Goal: Information Seeking & Learning: Learn about a topic

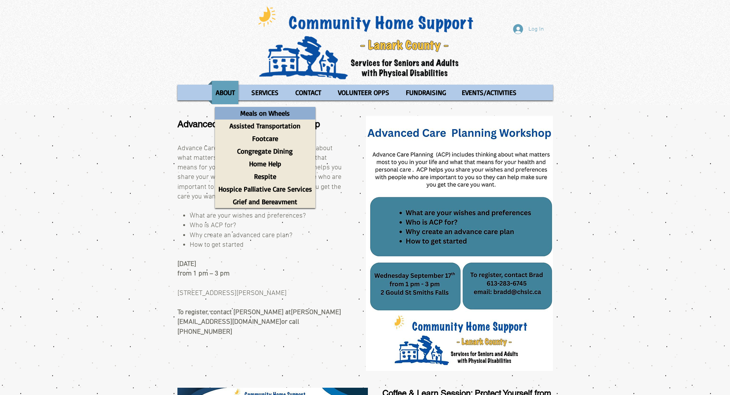
click at [270, 114] on p "Meals on Wheels" at bounding box center [265, 113] width 56 height 13
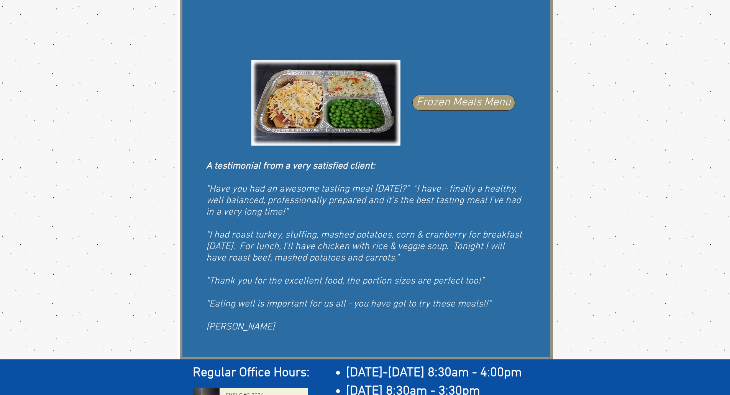
scroll to position [460, 0]
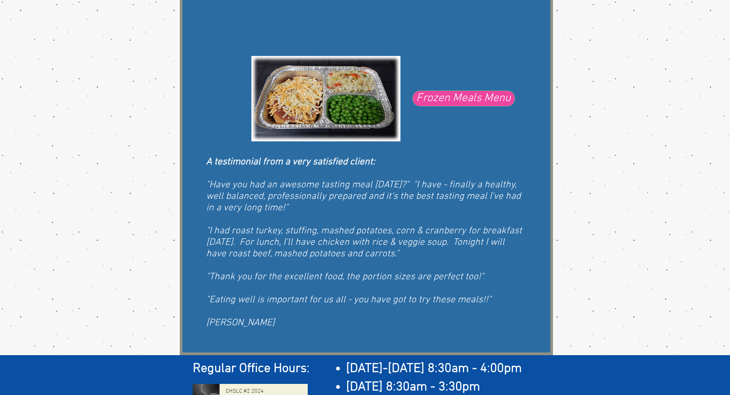
click at [451, 94] on span "Frozen Meals Menu" at bounding box center [463, 98] width 95 height 16
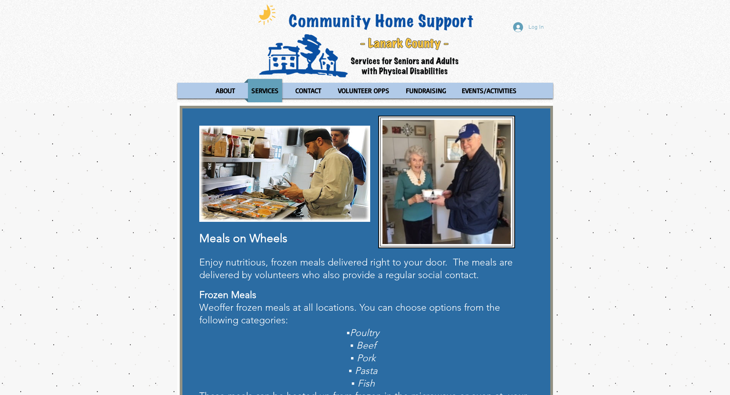
scroll to position [0, 0]
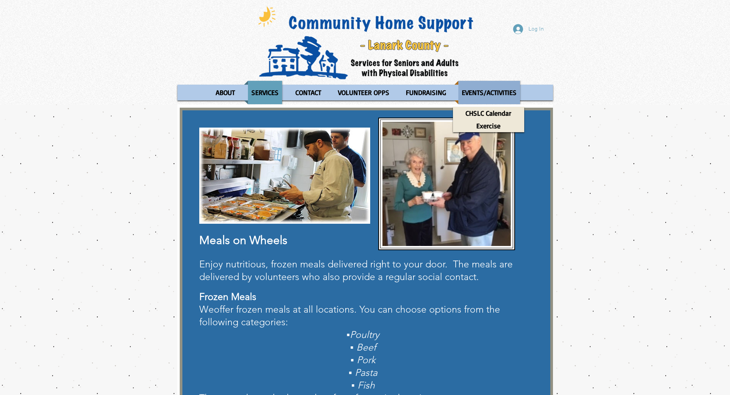
click at [494, 95] on p "EVENTS/ACTIVITIES" at bounding box center [490, 92] width 62 height 23
